Goal: Task Accomplishment & Management: Use online tool/utility

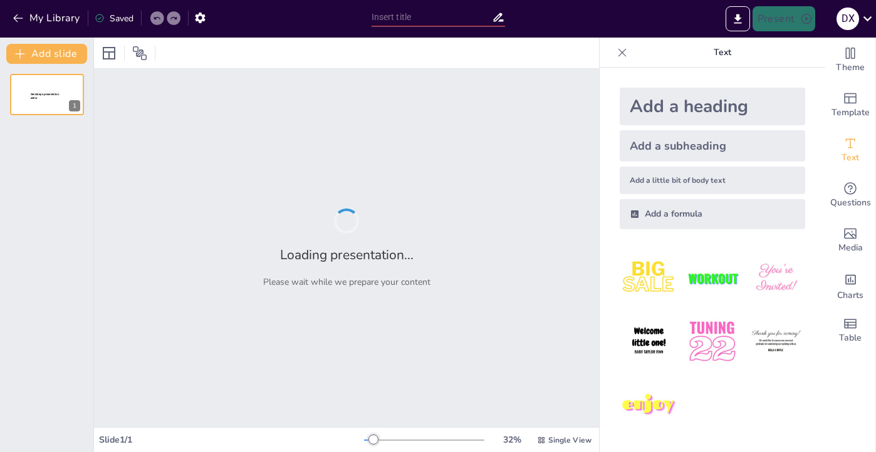
type input "Propuesta de Identidad Visual para Freshwhirl"
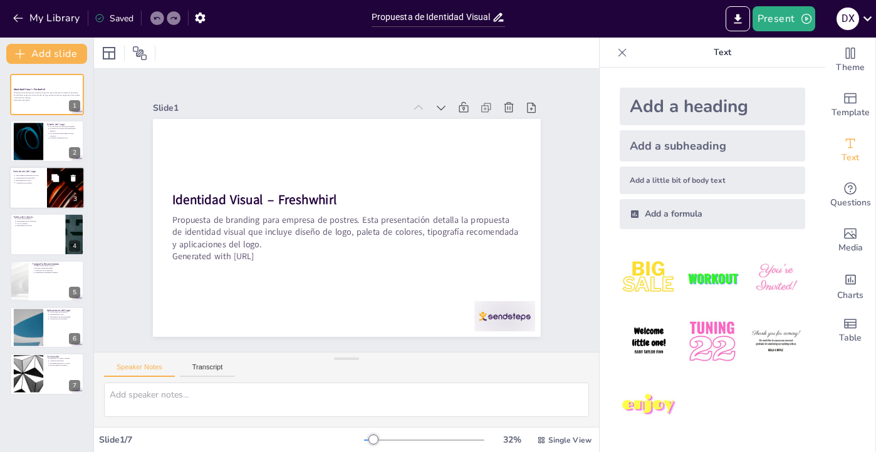
click at [24, 191] on div at bounding box center [46, 188] width 75 height 43
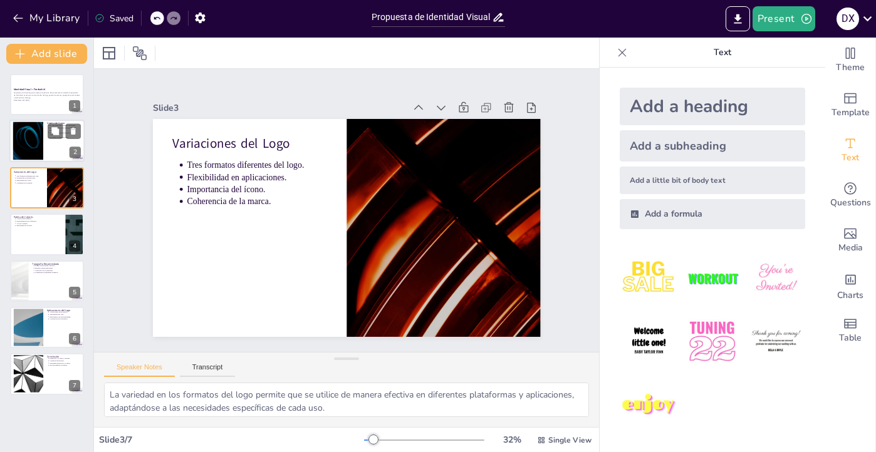
click at [29, 153] on div at bounding box center [28, 141] width 68 height 38
type textarea "La diversidad en las versiones del logo es esencial para su aplicación en difer…"
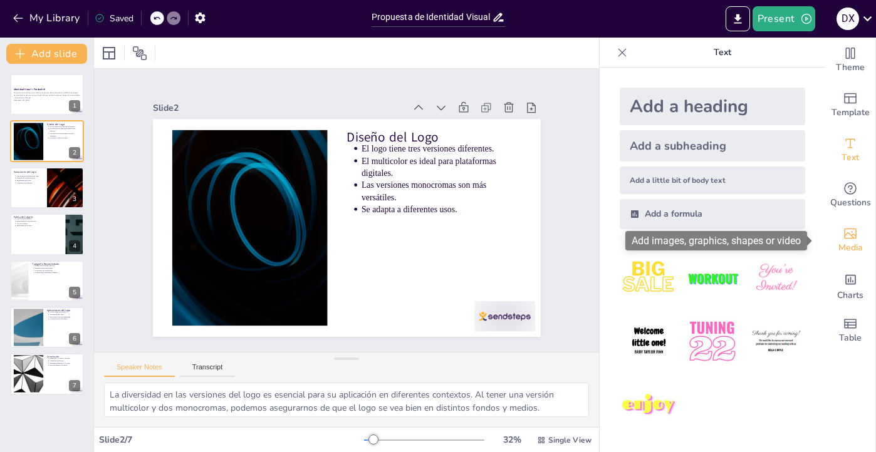
click at [851, 235] on div "Media" at bounding box center [850, 240] width 50 height 45
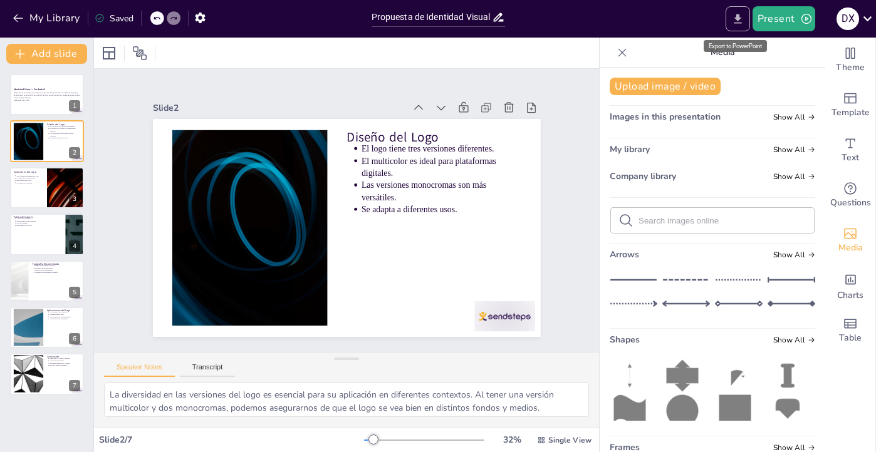
click at [739, 13] on icon "Export to PowerPoint" at bounding box center [737, 19] width 13 height 13
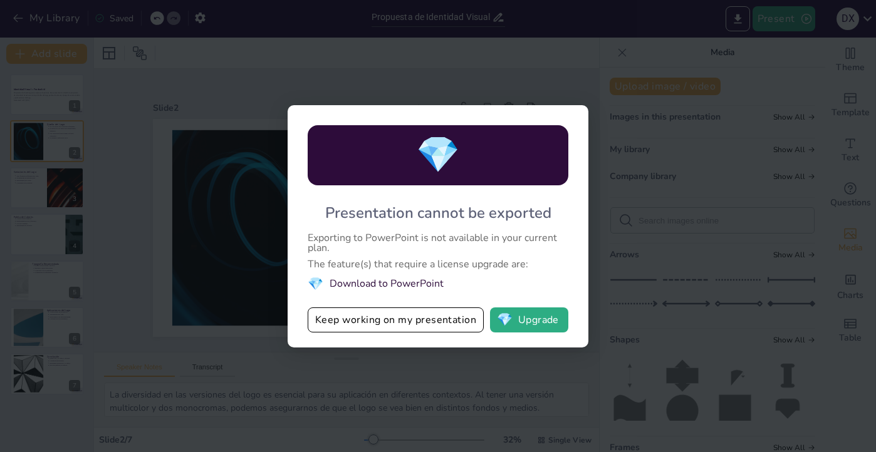
click at [398, 284] on li "💎 Download to PowerPoint" at bounding box center [438, 284] width 261 height 17
